Goal: Complete application form: Complete application form

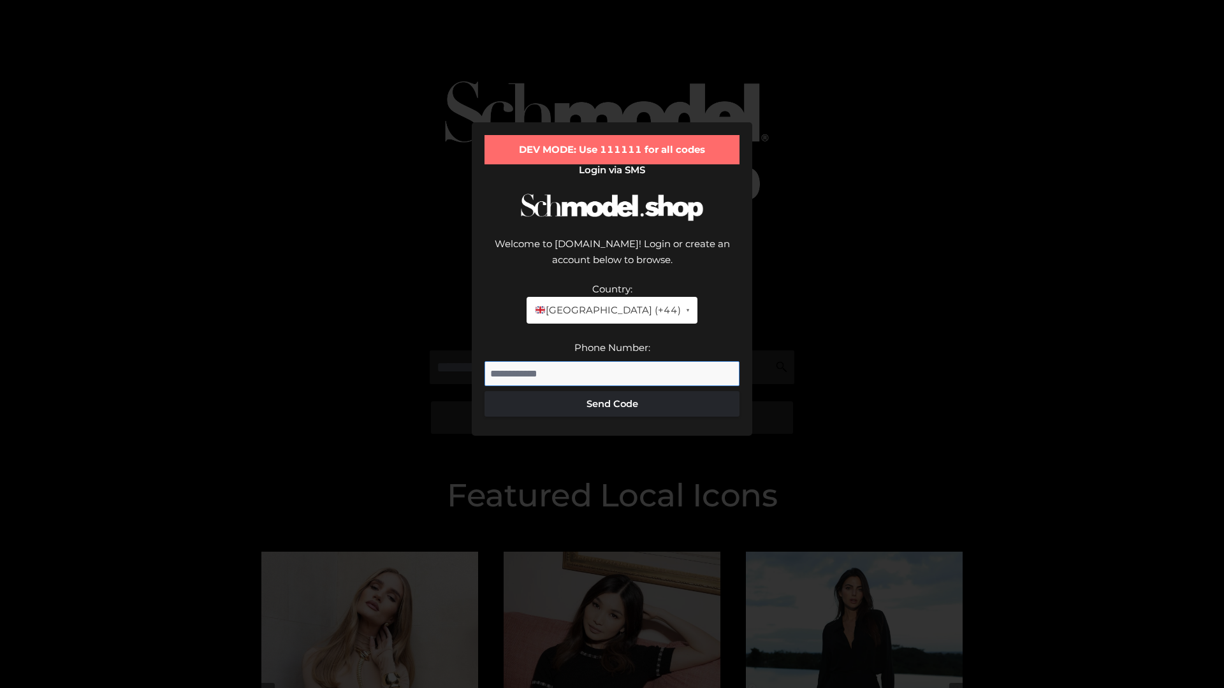
click at [612, 361] on input "Phone Number:" at bounding box center [611, 373] width 255 height 25
type input "**********"
click at [612, 391] on button "Send Code" at bounding box center [611, 403] width 255 height 25
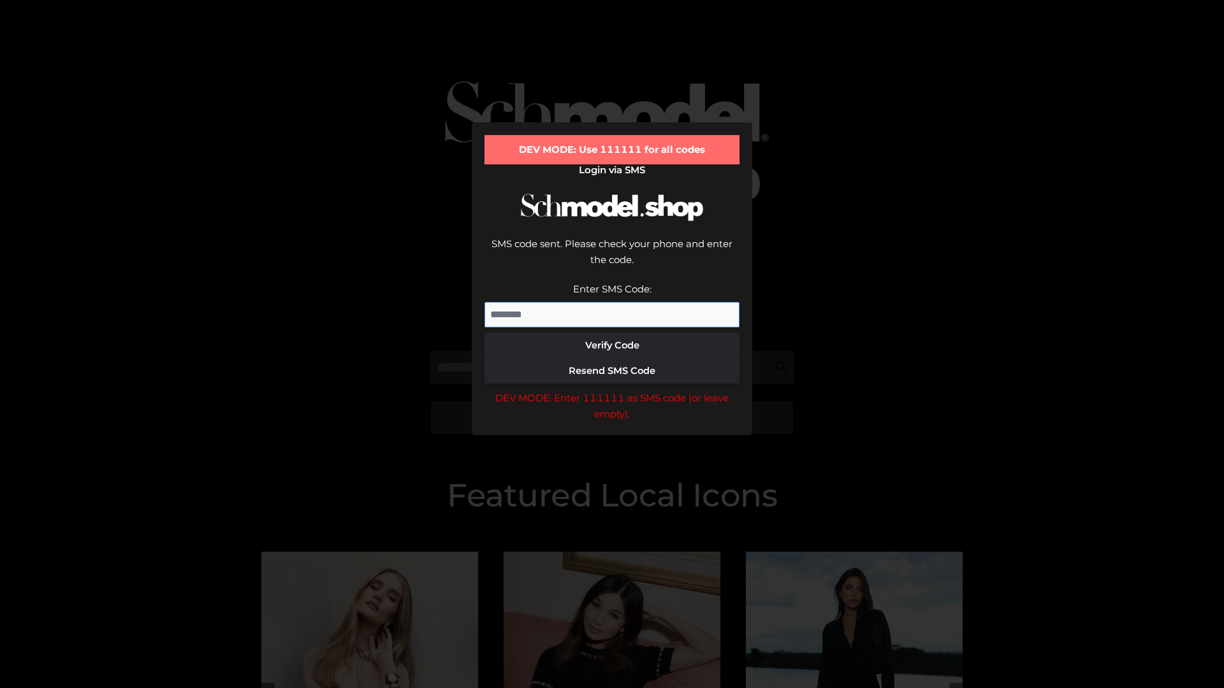
click at [612, 302] on input "Enter SMS Code:" at bounding box center [611, 314] width 255 height 25
type input "******"
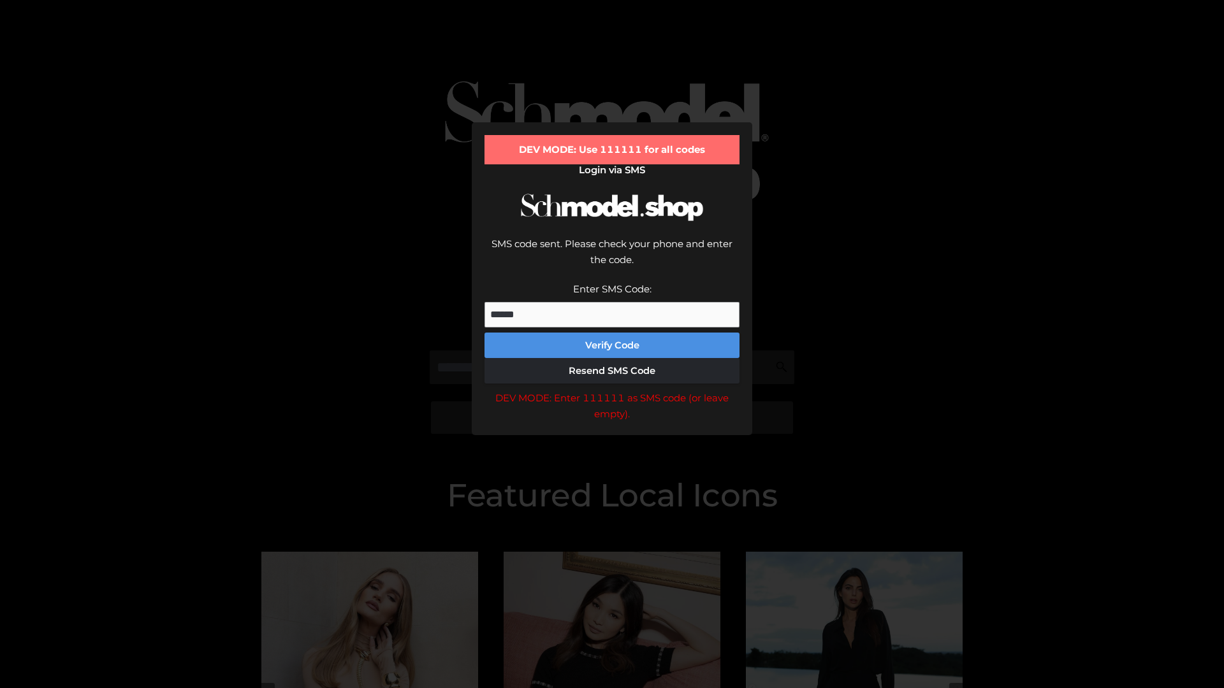
click at [612, 333] on button "Verify Code" at bounding box center [611, 345] width 255 height 25
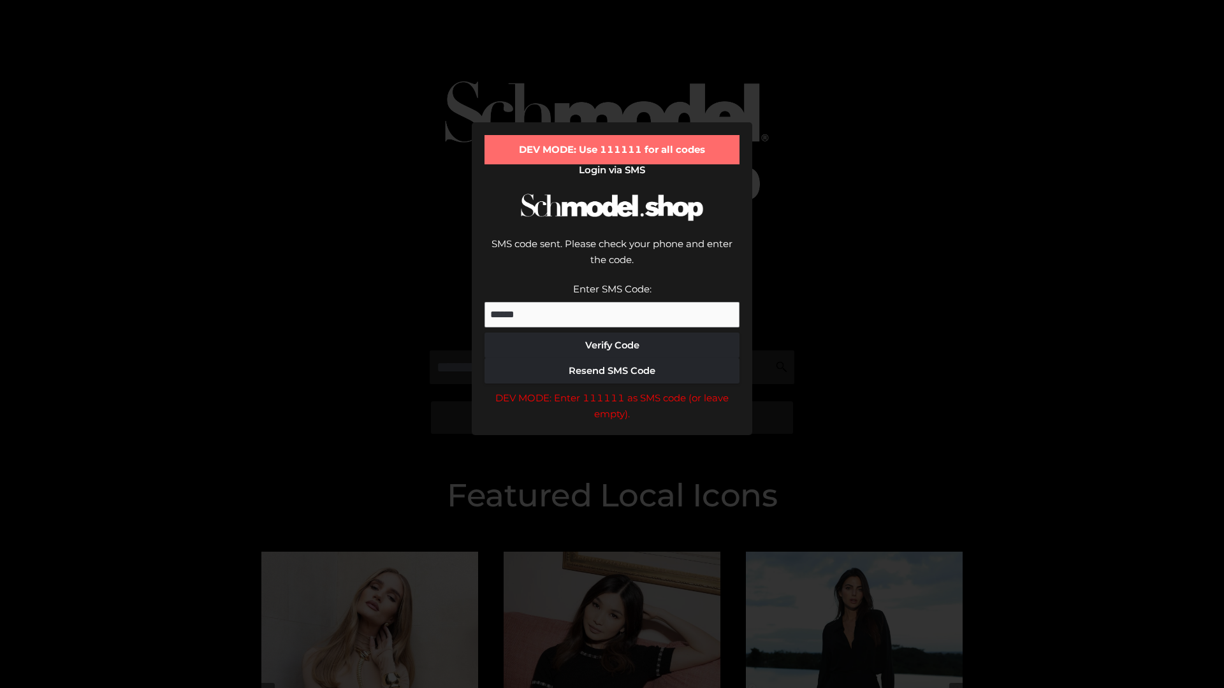
click at [612, 390] on div "DEV MODE: Enter 111111 as SMS code (or leave empty)." at bounding box center [611, 406] width 255 height 33
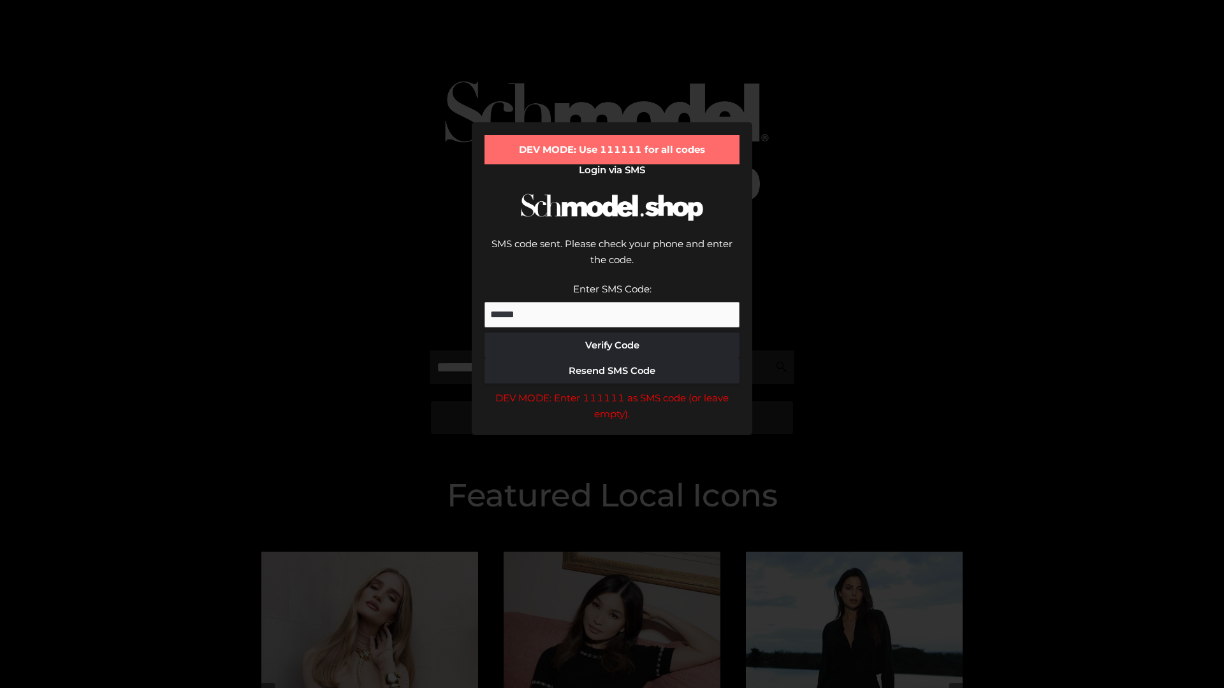
click at [612, 390] on div "DEV MODE: Enter 111111 as SMS code (or leave empty)." at bounding box center [611, 406] width 255 height 33
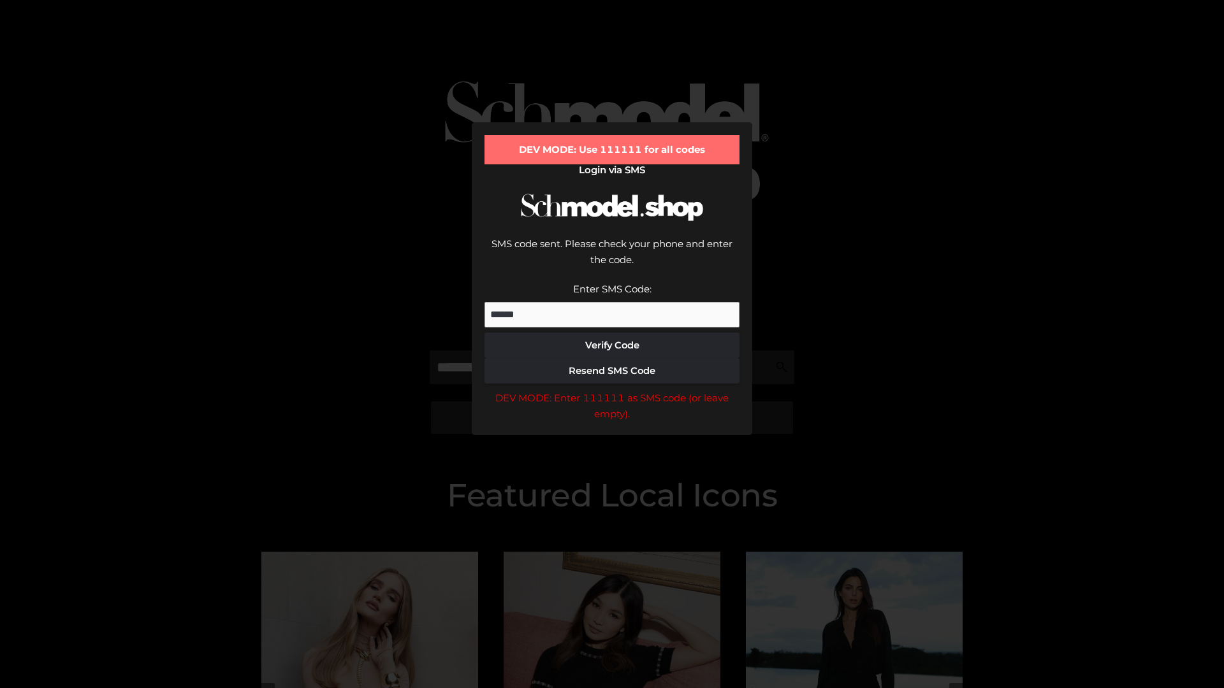
click at [612, 390] on div "DEV MODE: Enter 111111 as SMS code (or leave empty)." at bounding box center [611, 406] width 255 height 33
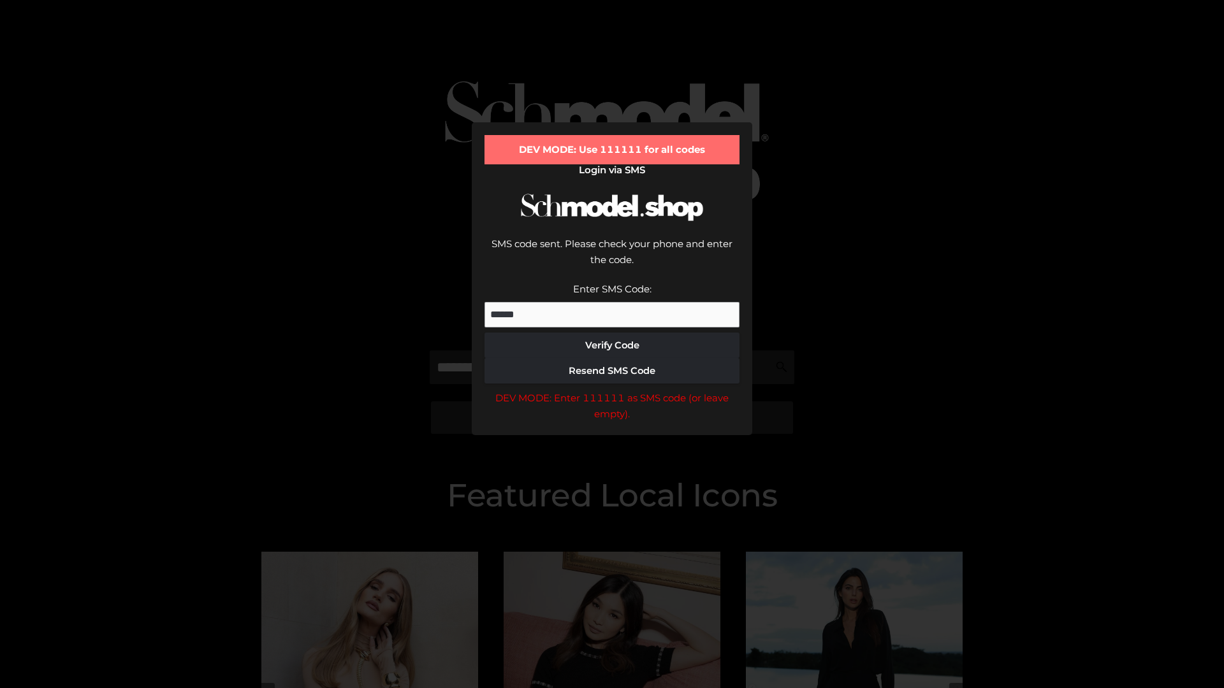
click at [612, 390] on div "DEV MODE: Enter 111111 as SMS code (or leave empty)." at bounding box center [611, 406] width 255 height 33
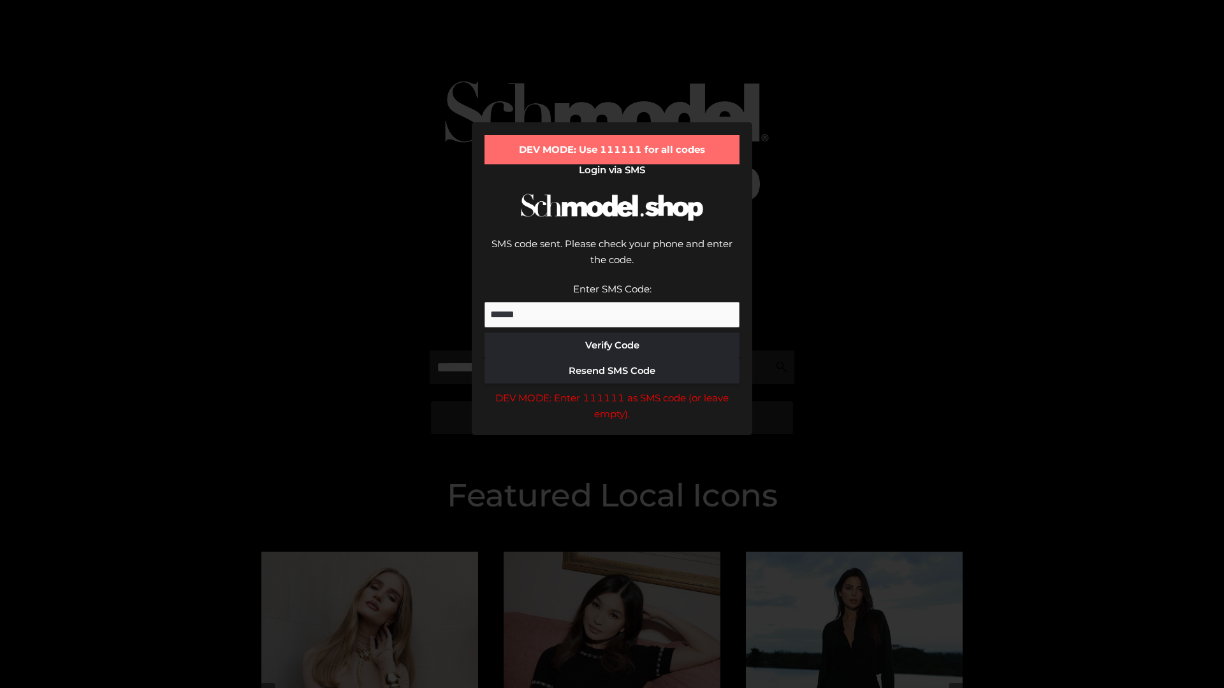
click at [612, 390] on div "DEV MODE: Enter 111111 as SMS code (or leave empty)." at bounding box center [611, 406] width 255 height 33
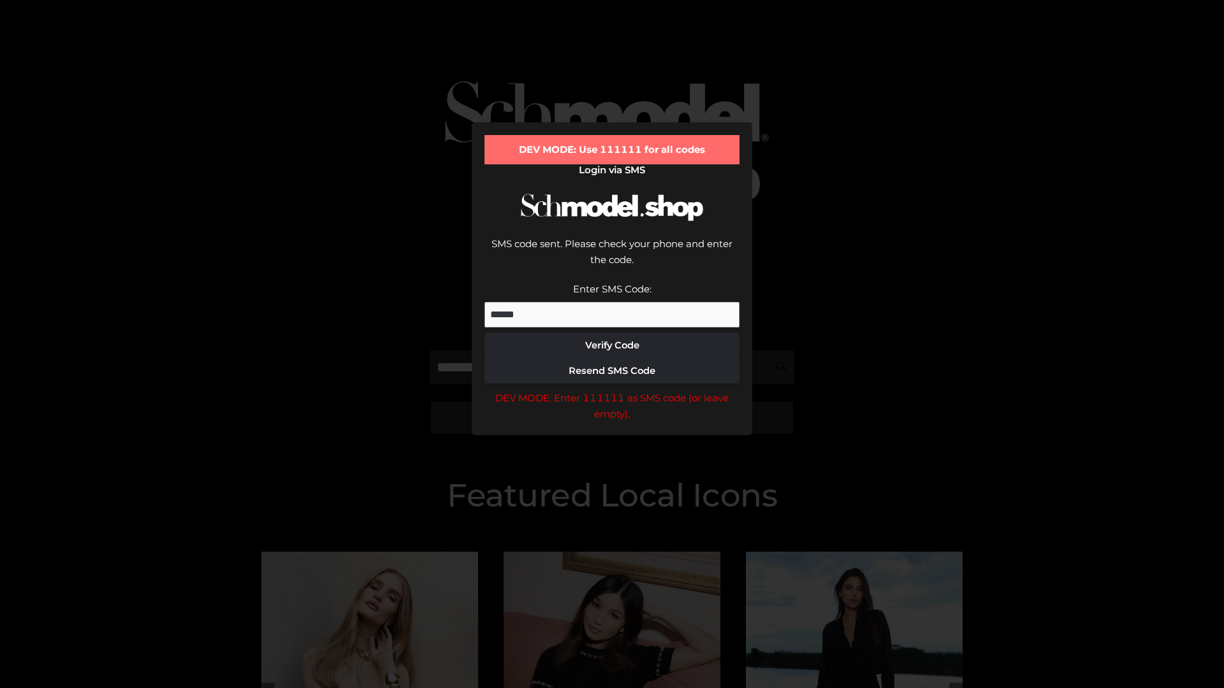
click at [612, 390] on div "DEV MODE: Enter 111111 as SMS code (or leave empty)." at bounding box center [611, 406] width 255 height 33
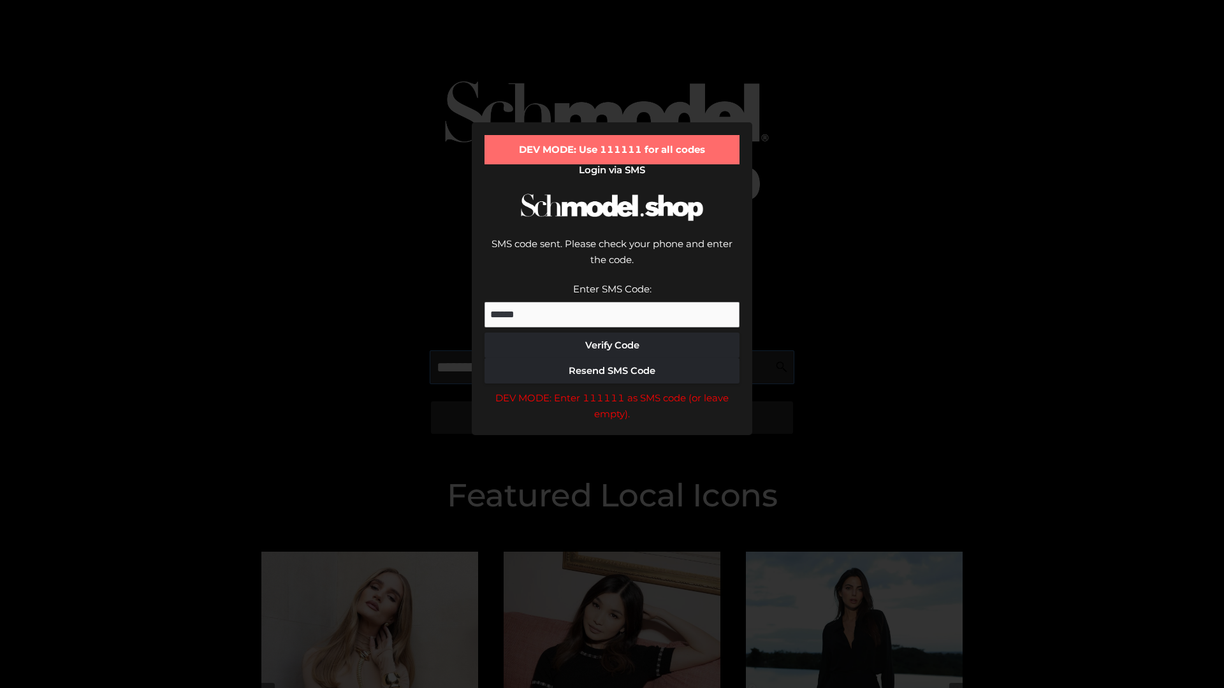
scroll to position [0, 66]
click at [612, 390] on div "DEV MODE: Enter 111111 as SMS code (or leave empty)." at bounding box center [611, 406] width 255 height 33
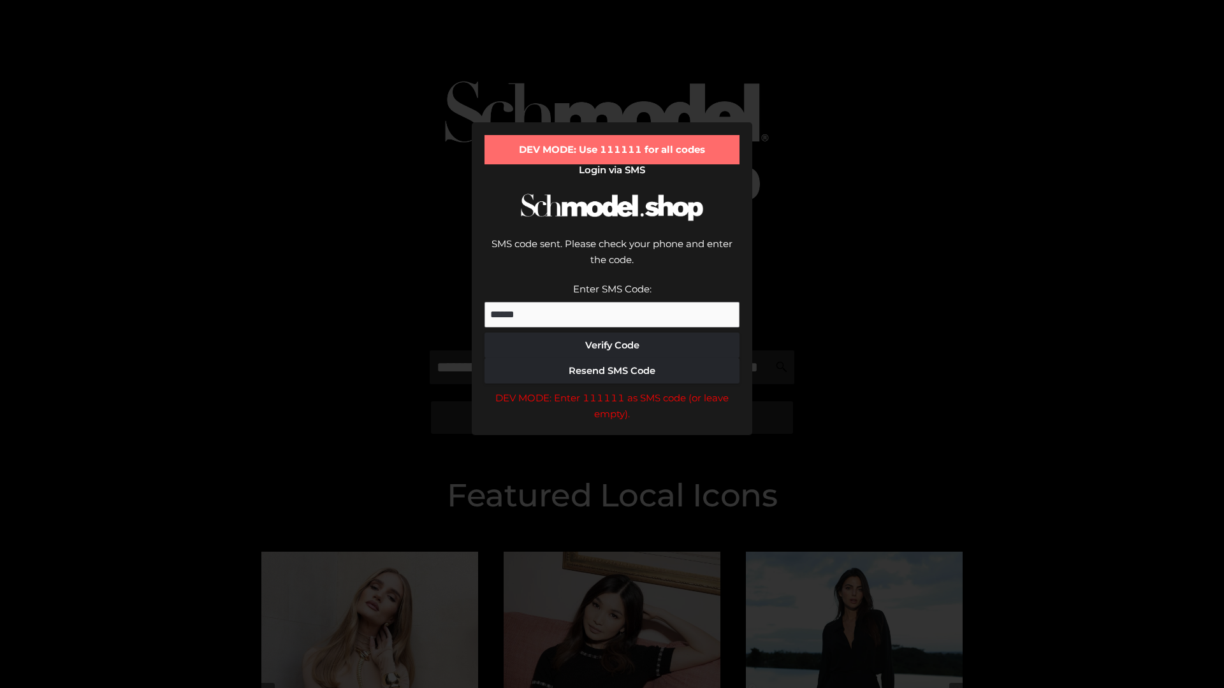
click at [612, 390] on div "DEV MODE: Enter 111111 as SMS code (or leave empty)." at bounding box center [611, 406] width 255 height 33
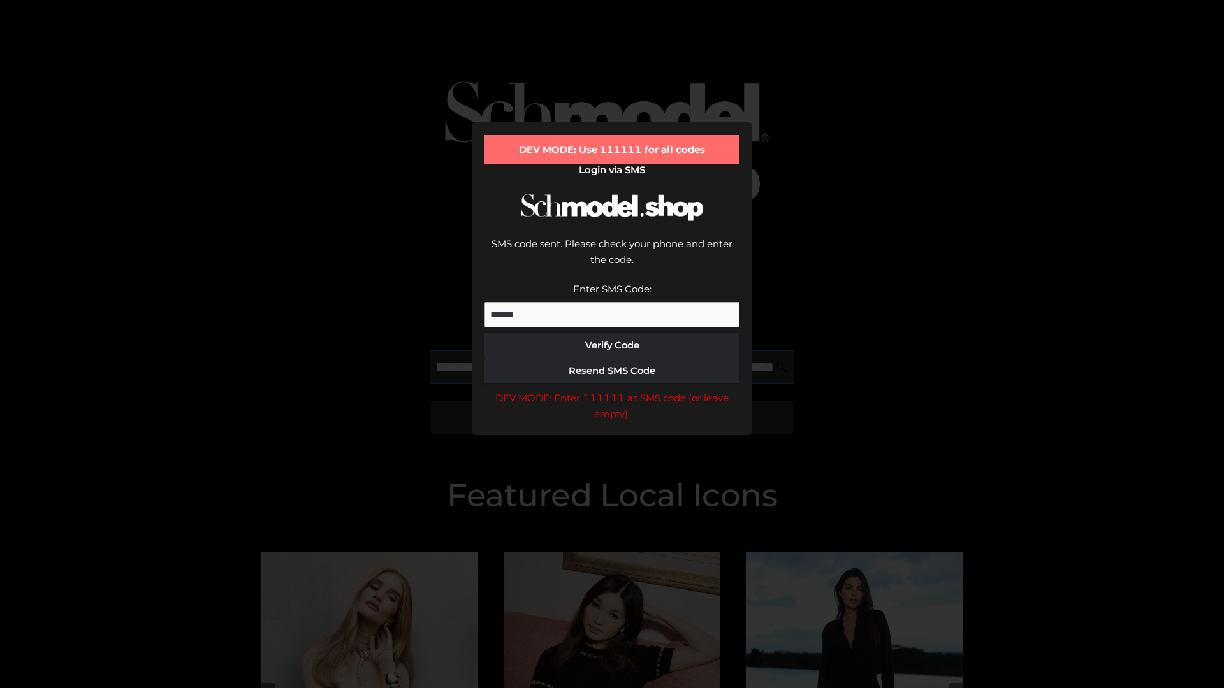
scroll to position [0, 139]
click at [612, 390] on div "DEV MODE: Enter 111111 as SMS code (or leave empty)." at bounding box center [611, 406] width 255 height 33
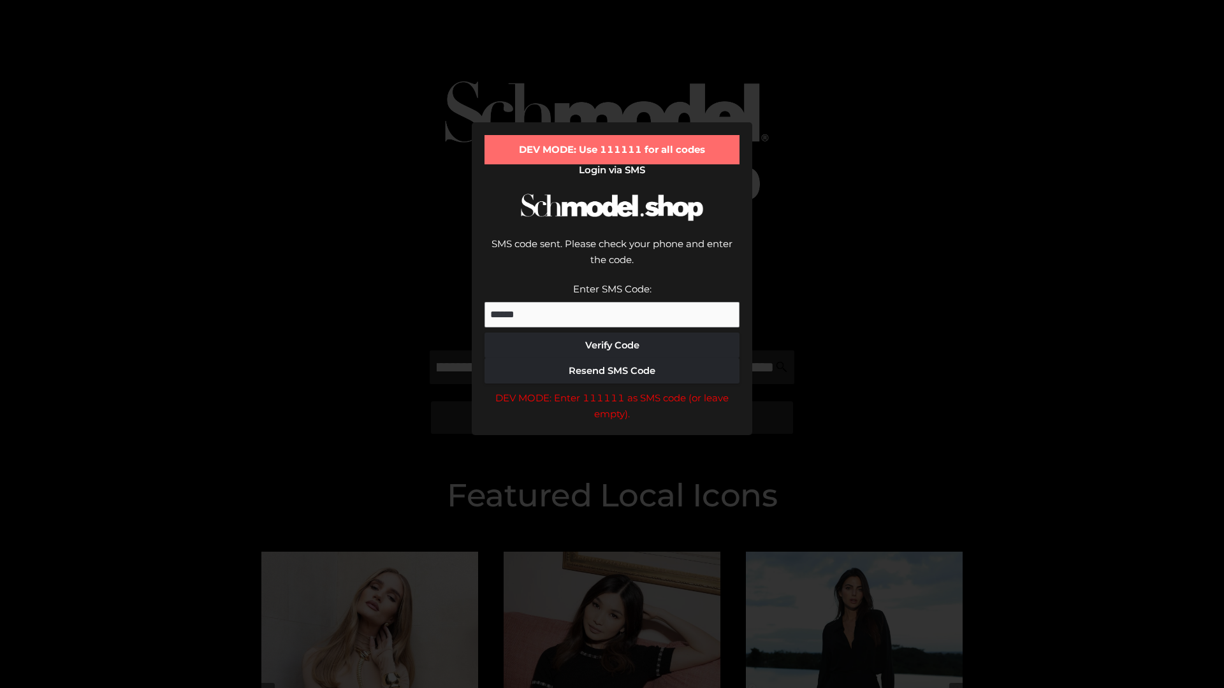
click at [612, 390] on div "DEV MODE: Enter 111111 as SMS code (or leave empty)." at bounding box center [611, 406] width 255 height 33
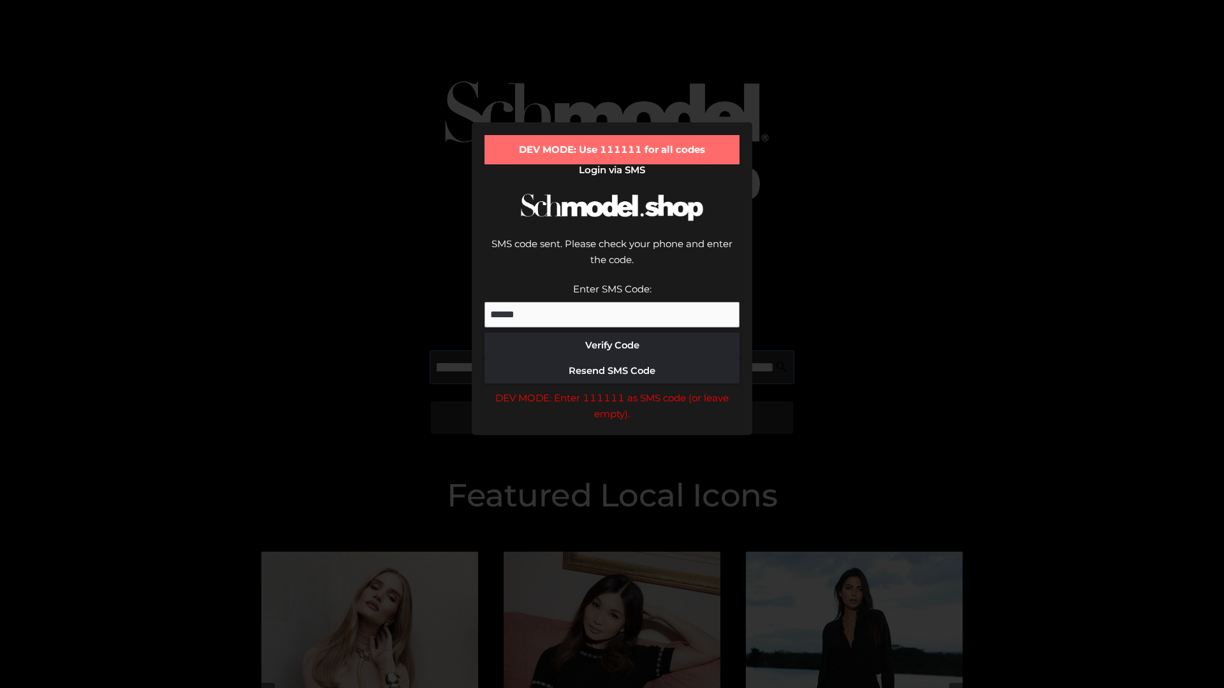
scroll to position [0, 216]
click at [612, 390] on div "DEV MODE: Enter 111111 as SMS code (or leave empty)." at bounding box center [611, 406] width 255 height 33
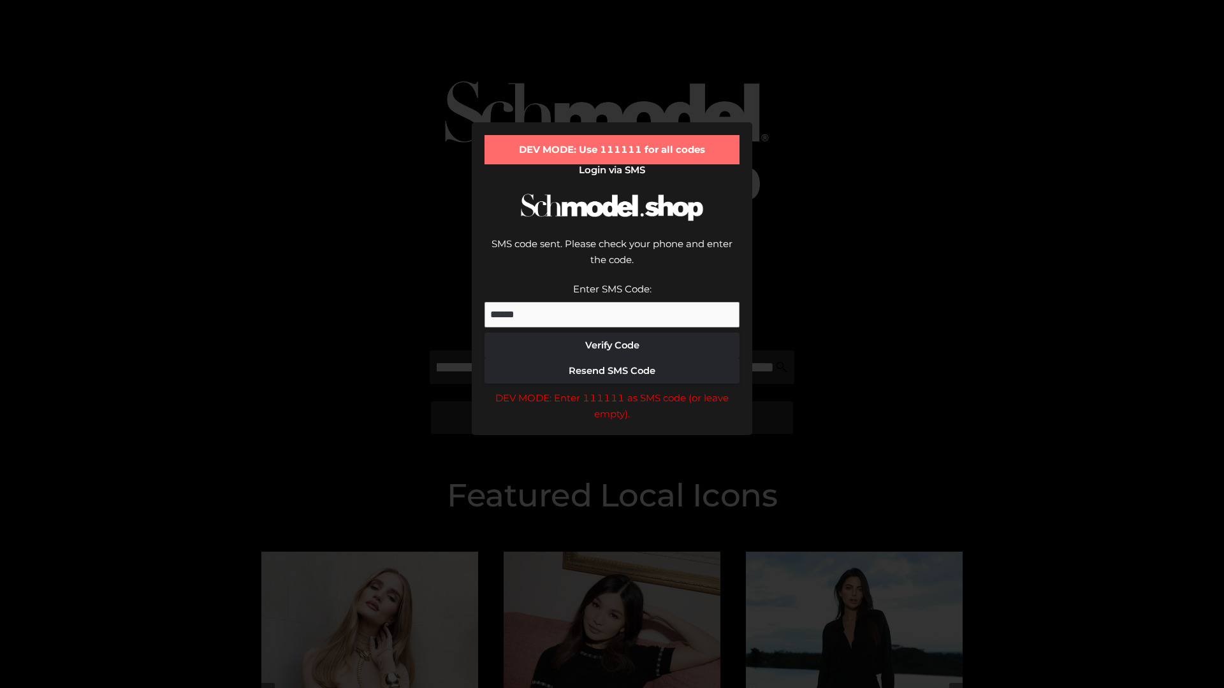
click at [612, 390] on div "DEV MODE: Enter 111111 as SMS code (or leave empty)." at bounding box center [611, 406] width 255 height 33
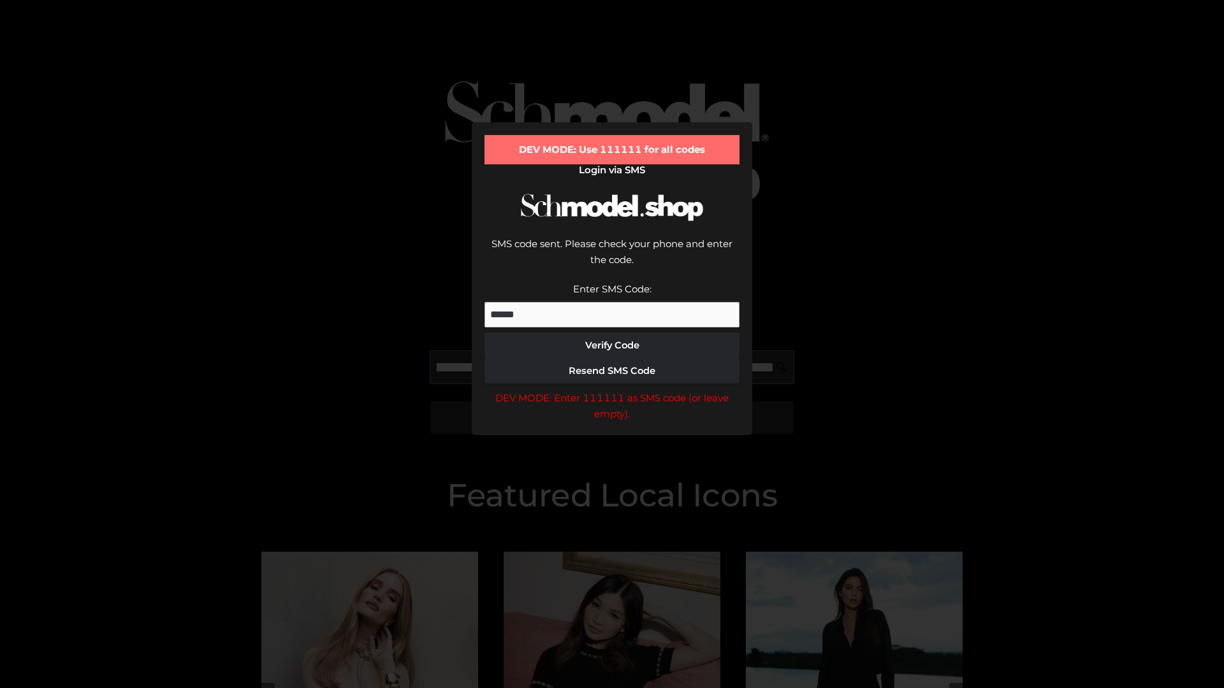
scroll to position [0, 296]
click at [612, 390] on div "DEV MODE: Enter 111111 as SMS code (or leave empty)." at bounding box center [611, 406] width 255 height 33
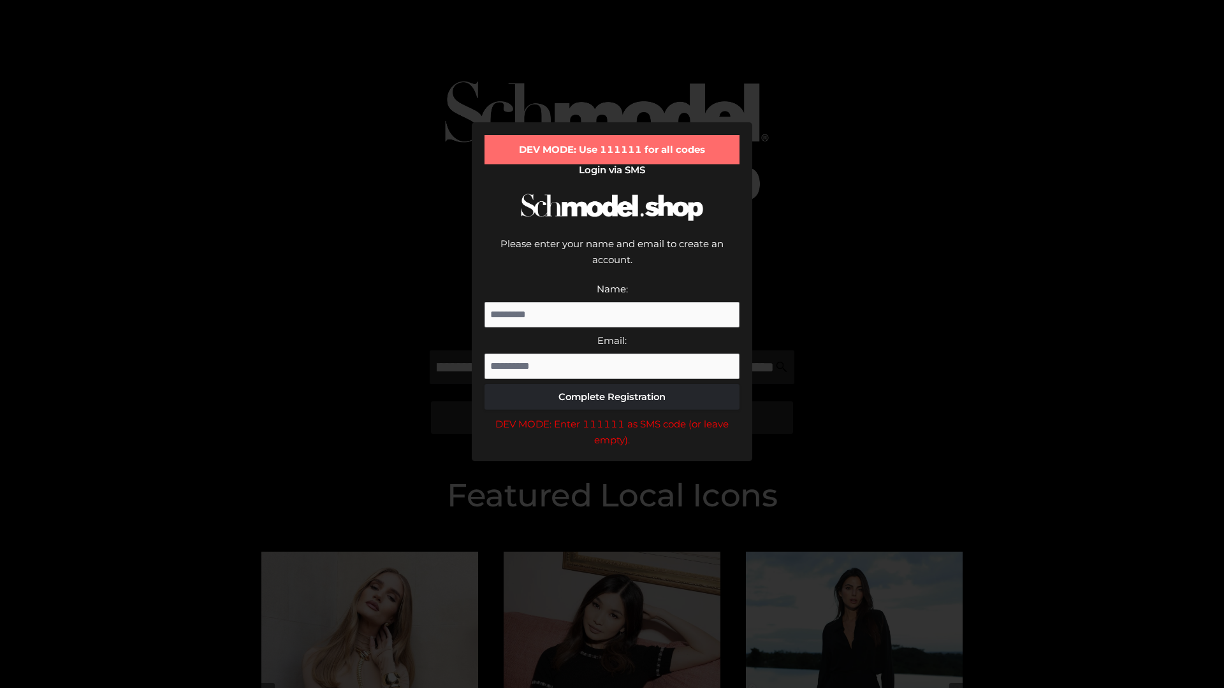
click at [612, 416] on div "DEV MODE: Enter 111111 as SMS code (or leave empty)." at bounding box center [611, 432] width 255 height 33
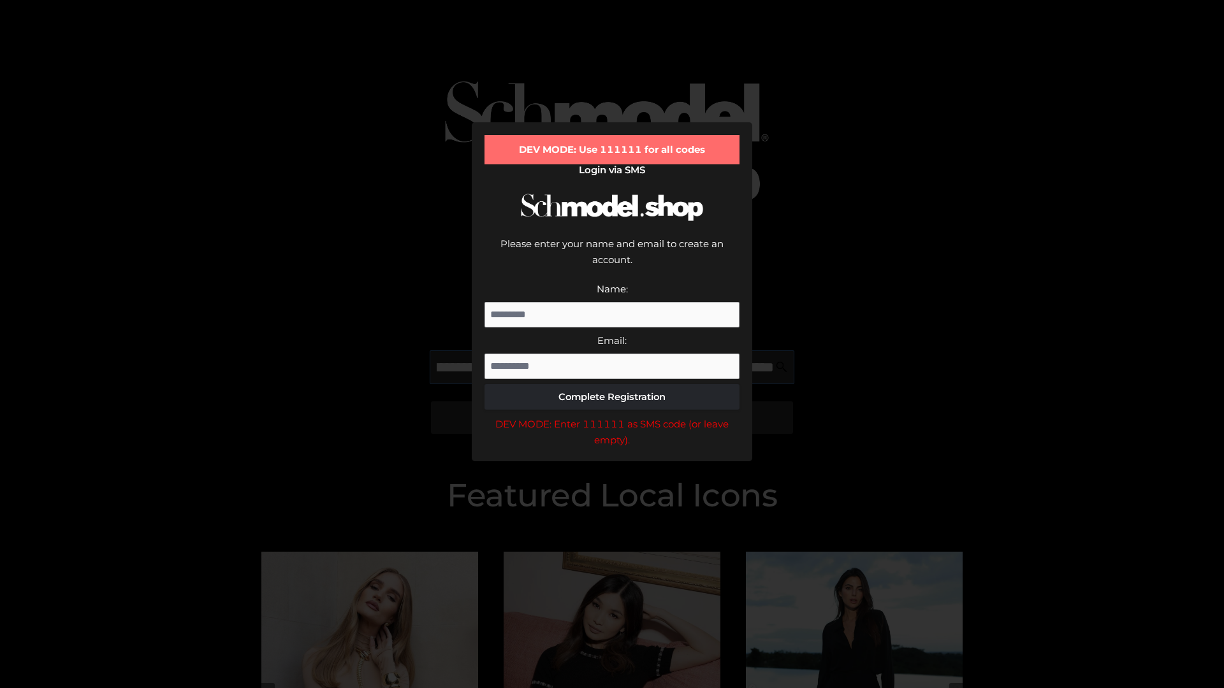
scroll to position [0, 355]
click at [612, 416] on div "DEV MODE: Enter 111111 as SMS code (or leave empty)." at bounding box center [611, 432] width 255 height 33
type input "**********"
